Goal: Browse casually

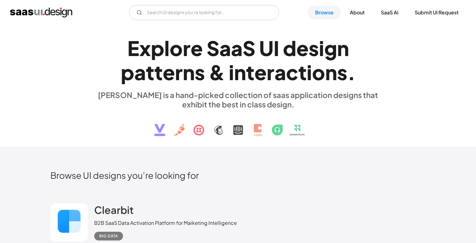
scroll to position [188, 0]
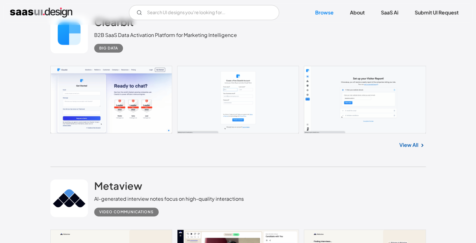
click at [121, 89] on link at bounding box center [237, 100] width 375 height 68
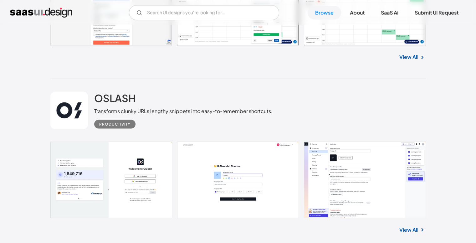
scroll to position [1126, 0]
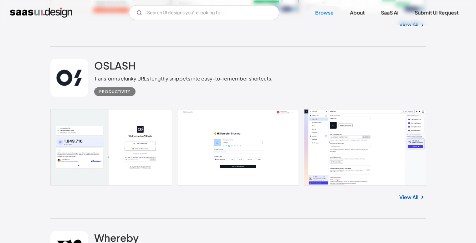
click at [87, 150] on link at bounding box center [237, 147] width 375 height 76
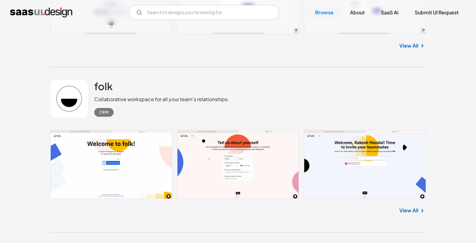
scroll to position [1940, 0]
click at [140, 166] on link at bounding box center [237, 164] width 375 height 69
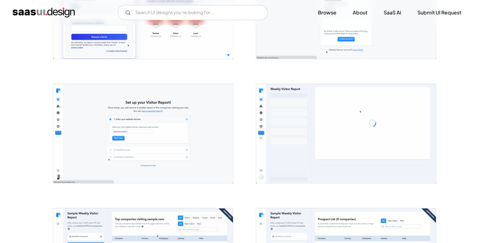
scroll to position [188, 0]
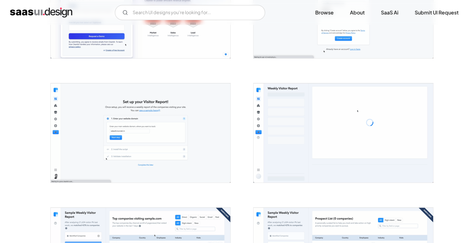
click at [171, 58] on img "open lightbox" at bounding box center [141, 8] width 180 height 99
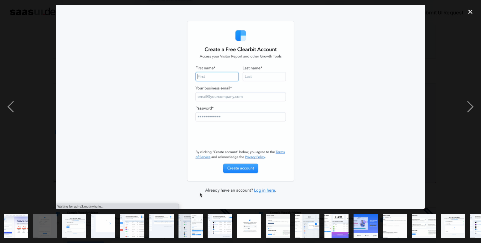
scroll to position [0, 0]
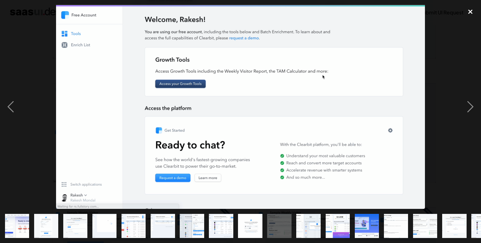
click at [468, 13] on div "close lightbox" at bounding box center [469, 12] width 21 height 14
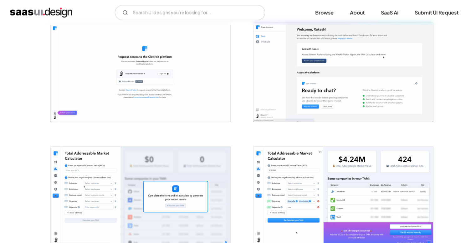
scroll to position [647, 0]
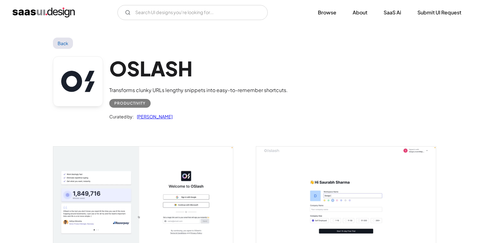
scroll to position [125, 0]
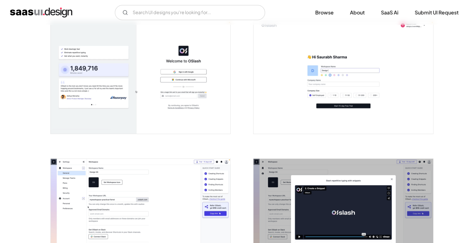
click at [156, 88] on img "open lightbox" at bounding box center [141, 77] width 180 height 112
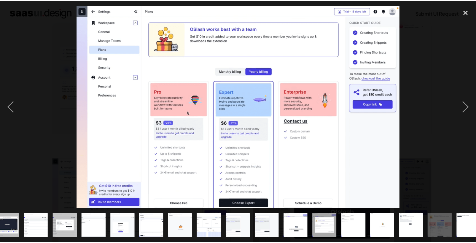
scroll to position [0, 107]
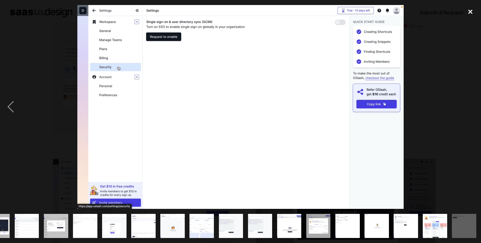
click at [462, 16] on div "close lightbox" at bounding box center [469, 12] width 21 height 14
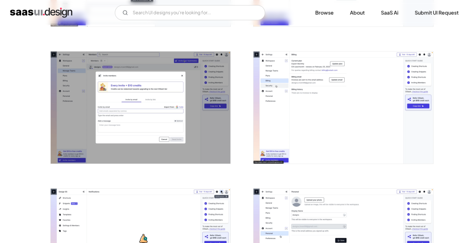
scroll to position [1064, 0]
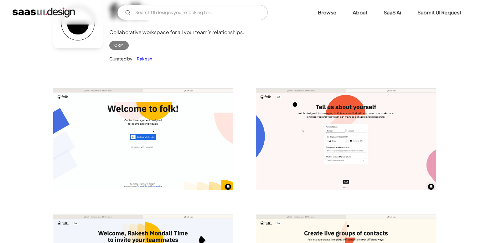
scroll to position [63, 0]
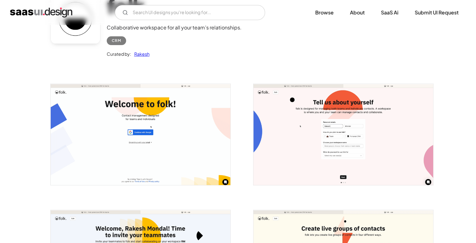
click at [166, 133] on img "open lightbox" at bounding box center [141, 134] width 180 height 101
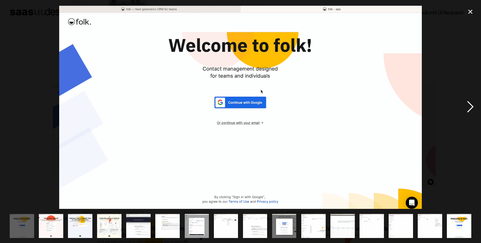
click at [467, 114] on div "next image" at bounding box center [469, 107] width 21 height 204
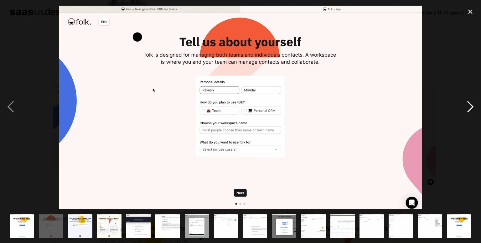
click at [467, 115] on div "next image" at bounding box center [469, 107] width 21 height 204
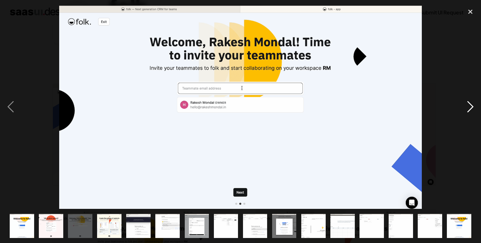
click at [465, 116] on div "next image" at bounding box center [469, 107] width 21 height 204
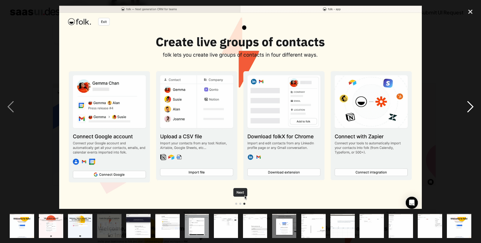
click at [465, 116] on div "next image" at bounding box center [469, 107] width 21 height 204
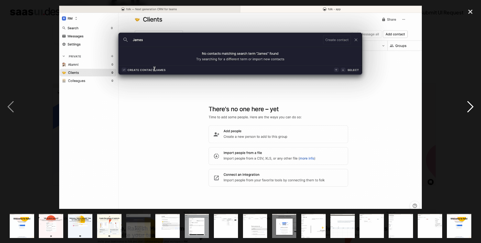
click at [470, 116] on div "next image" at bounding box center [469, 107] width 21 height 204
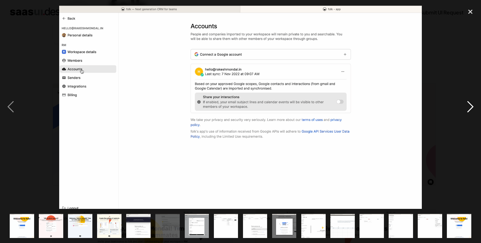
click at [469, 117] on div "next image" at bounding box center [469, 107] width 21 height 204
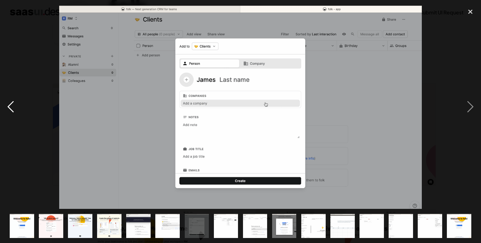
click at [10, 107] on div "previous image" at bounding box center [10, 107] width 21 height 204
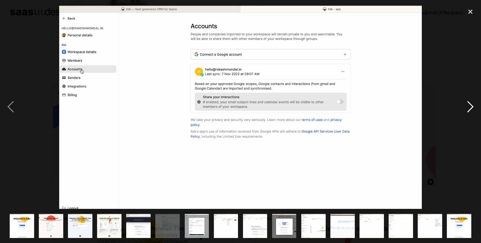
click at [474, 111] on div "next image" at bounding box center [469, 107] width 21 height 204
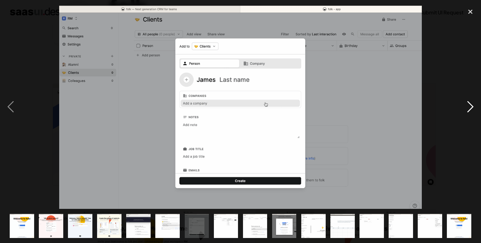
click at [474, 111] on div "next image" at bounding box center [469, 107] width 21 height 204
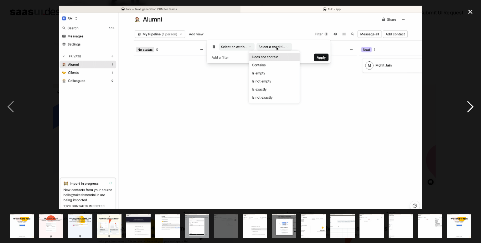
click at [474, 111] on div "next image" at bounding box center [469, 107] width 21 height 204
